Goal: Task Accomplishment & Management: Use online tool/utility

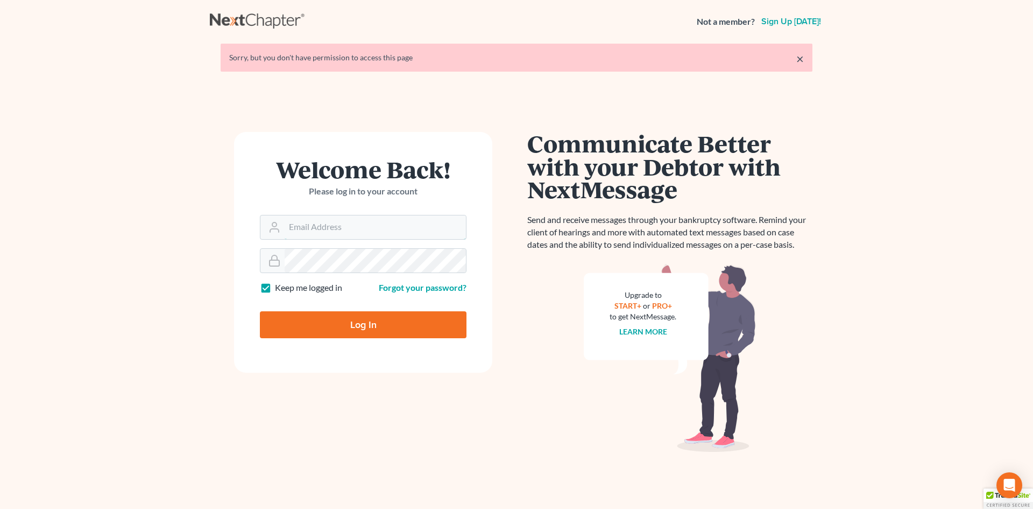
type input "[EMAIL_ADDRESS][DOMAIN_NAME]"
click at [363, 325] on input "Log In" at bounding box center [363, 324] width 207 height 27
type input "Thinking..."
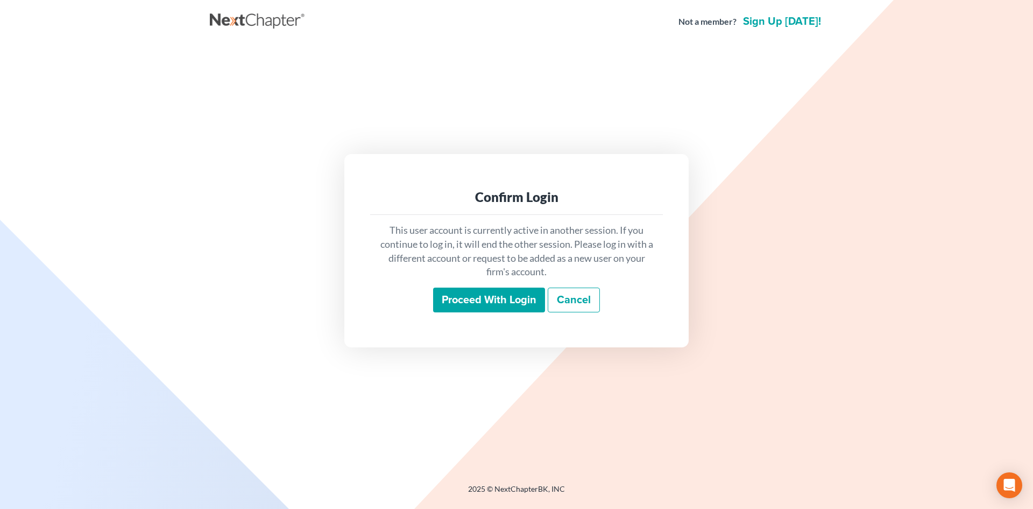
click at [520, 300] on input "Proceed with login" at bounding box center [489, 299] width 112 height 25
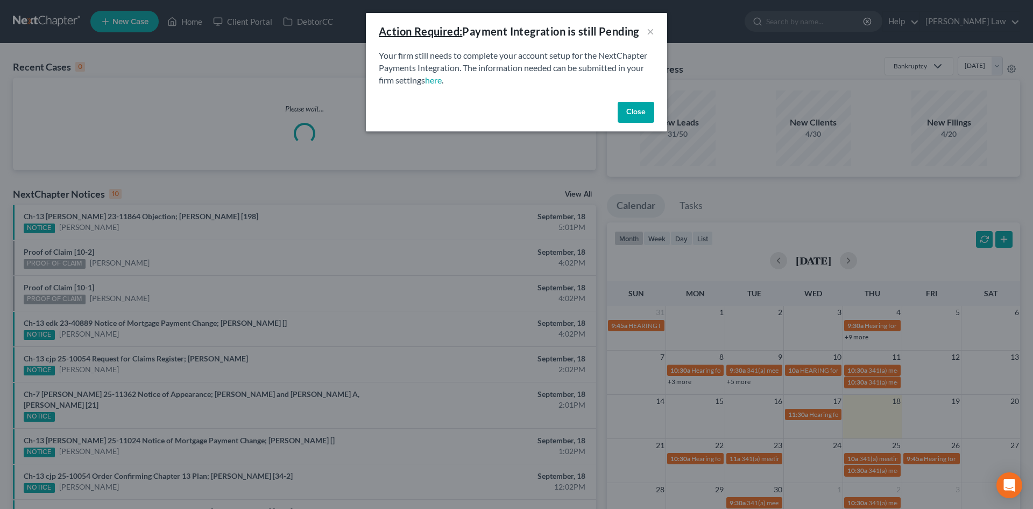
click at [635, 111] on button "Close" at bounding box center [636, 113] width 37 height 22
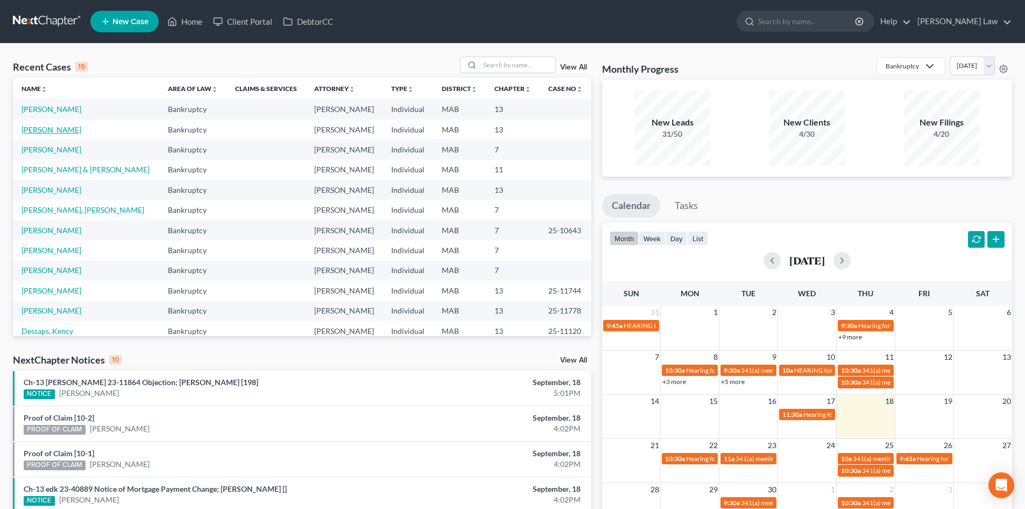
click at [26, 132] on link "Dormady, Timothy" at bounding box center [52, 129] width 60 height 9
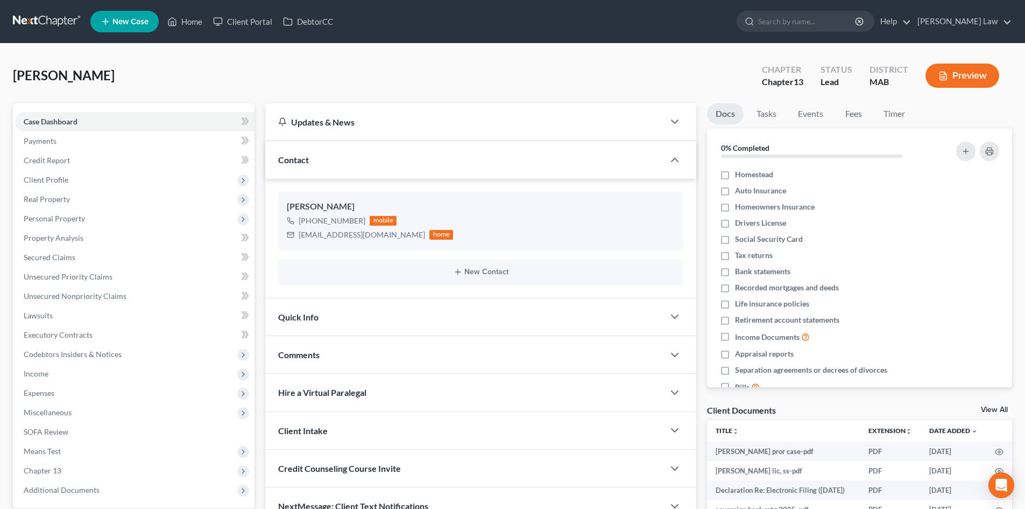
click at [992, 412] on link "View All" at bounding box center [994, 410] width 27 height 8
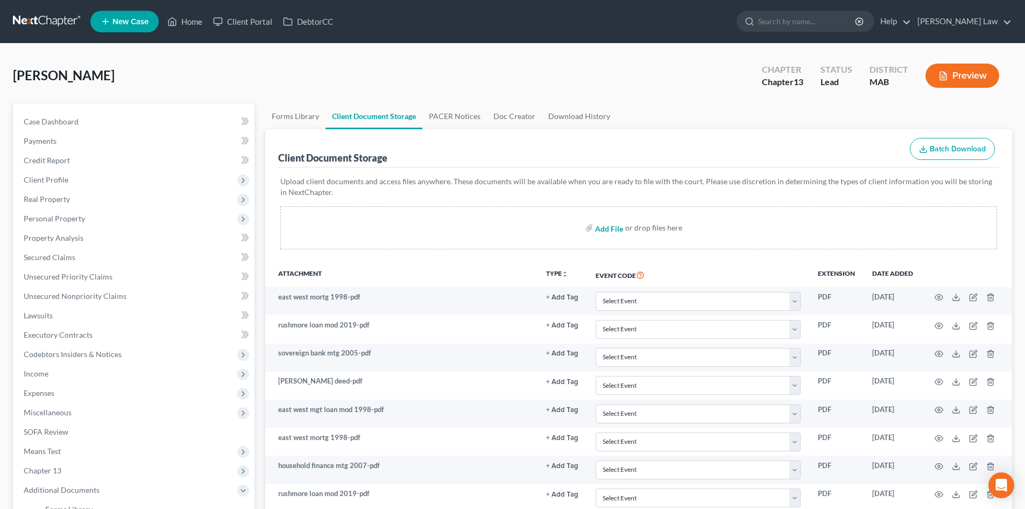
click at [615, 228] on input "file" at bounding box center [608, 227] width 26 height 19
type input "C:\fakepath\dormady homestead.pdf"
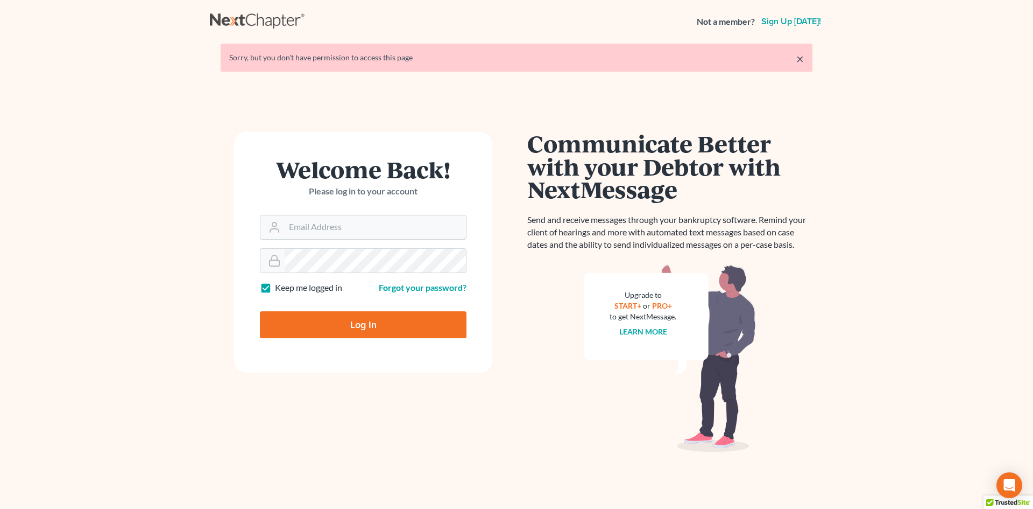
type input "[EMAIL_ADDRESS][DOMAIN_NAME]"
click at [374, 317] on input "Log In" at bounding box center [363, 324] width 207 height 27
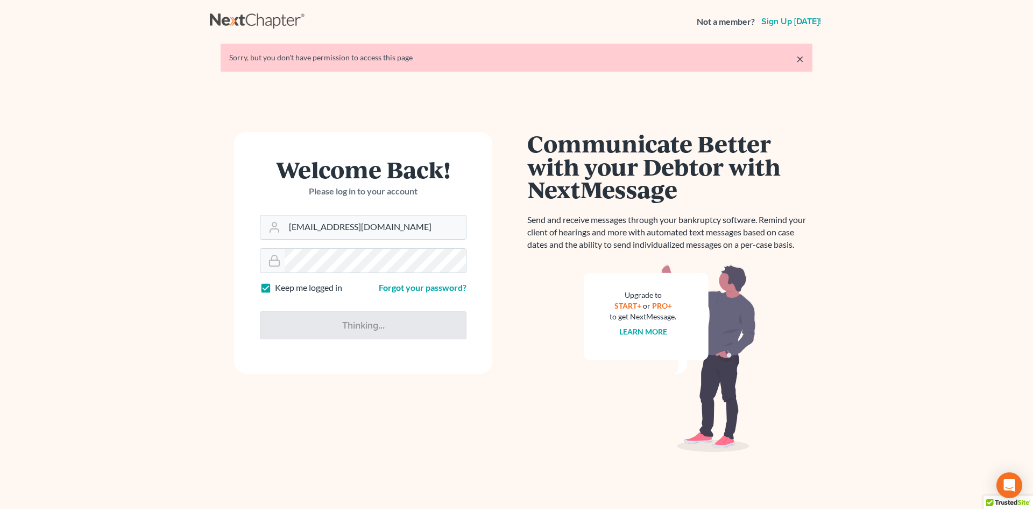
type input "Thinking..."
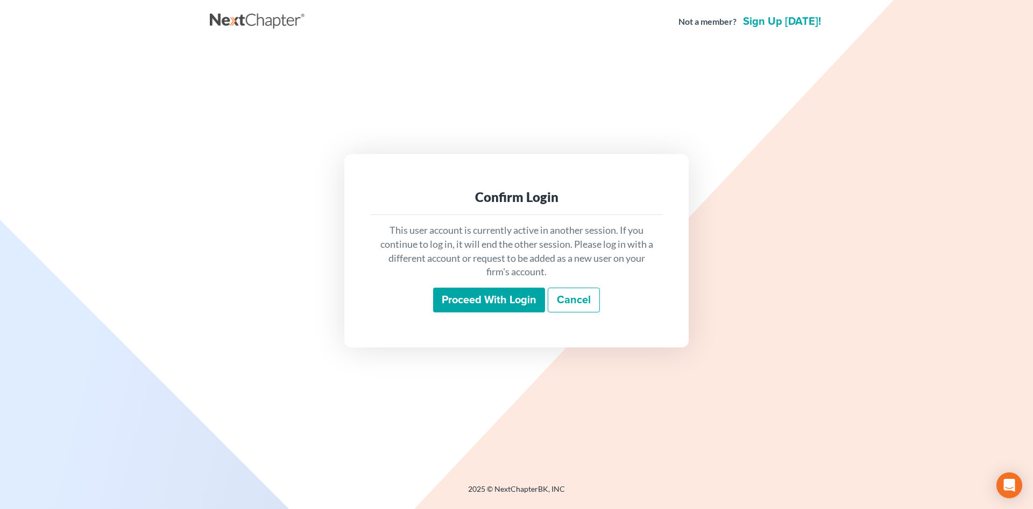
click at [454, 301] on input "Proceed with login" at bounding box center [489, 299] width 112 height 25
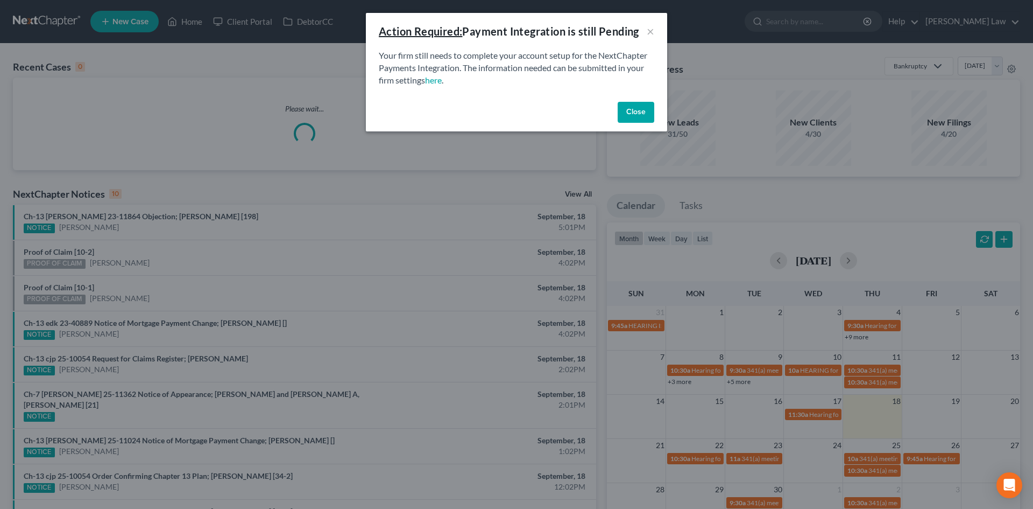
click at [629, 111] on button "Close" at bounding box center [636, 113] width 37 height 22
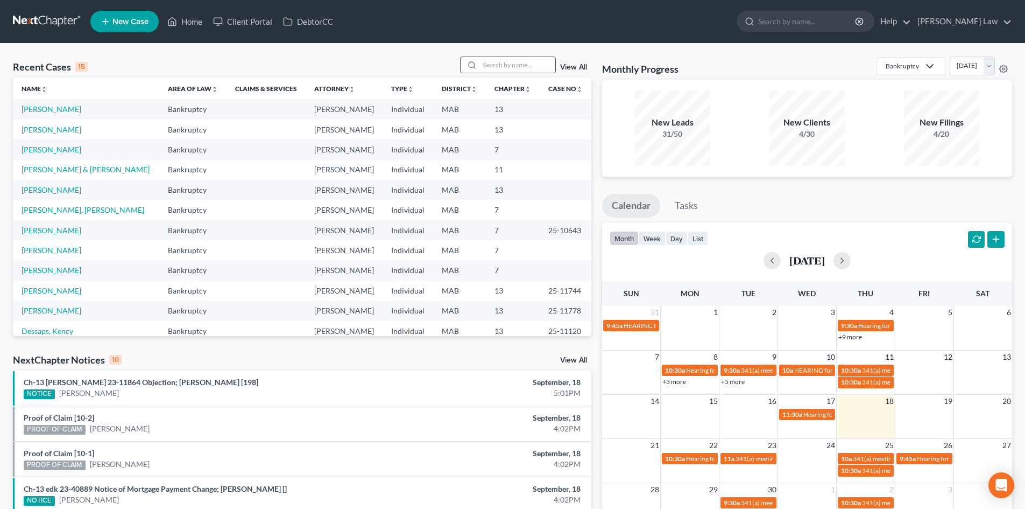
click at [491, 67] on input "search" at bounding box center [517, 65] width 75 height 16
type input "kency"
